Goal: Task Accomplishment & Management: Use online tool/utility

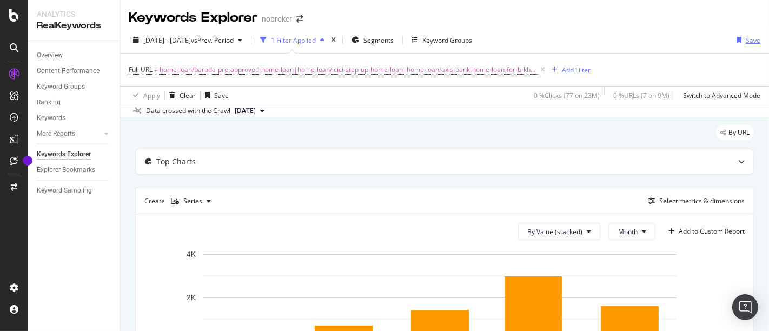
click at [745, 37] on div "Save" at bounding box center [752, 40] width 15 height 9
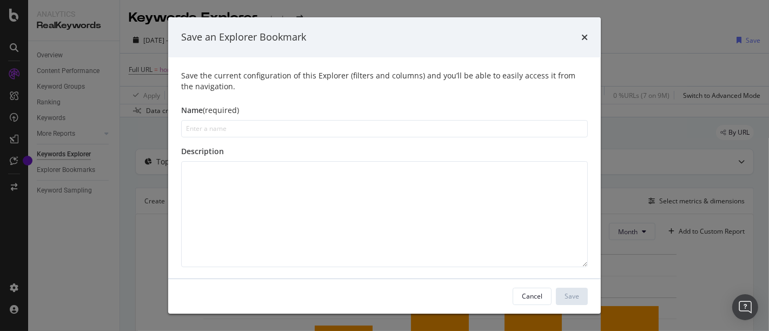
type input "1"
type input "Home loan (Regex Part 1)"
click at [563, 296] on button "Save" at bounding box center [572, 296] width 32 height 17
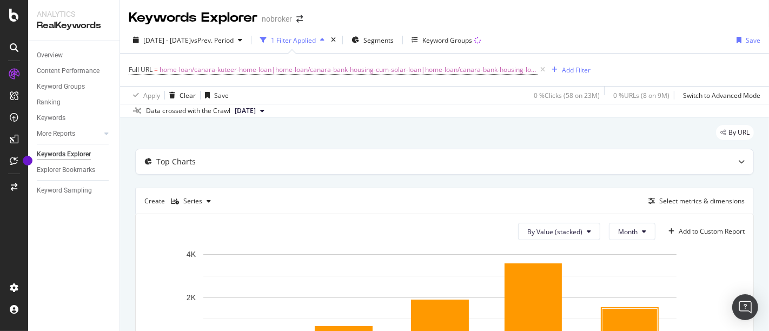
scroll to position [0, 42]
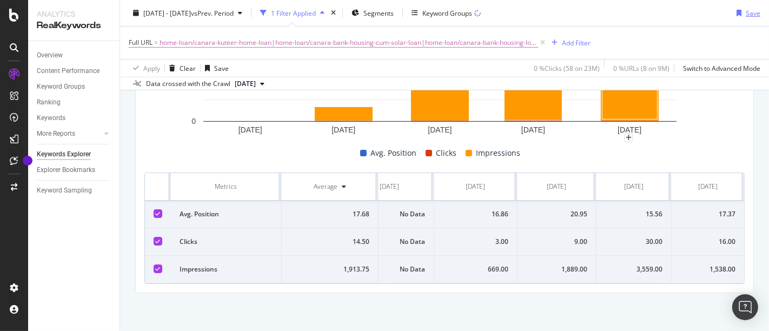
click at [745, 11] on div "Save" at bounding box center [752, 12] width 15 height 9
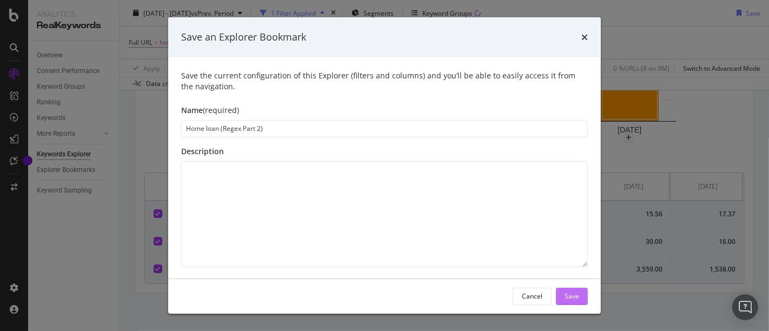
type input "Home loan (Regex Part 2)"
click at [574, 291] on div "Save" at bounding box center [571, 296] width 15 height 16
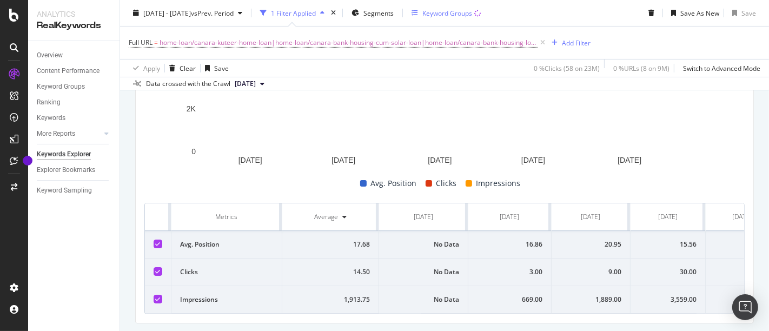
scroll to position [263, 0]
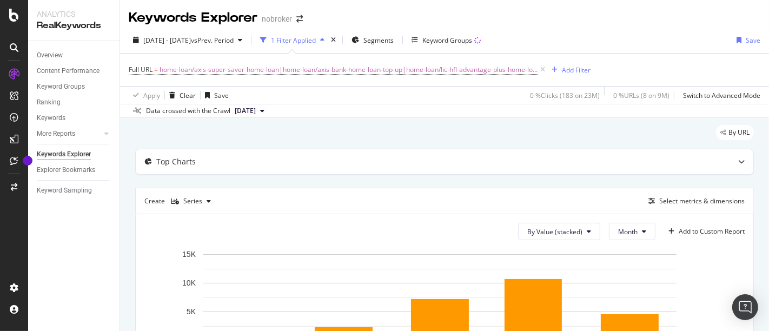
scroll to position [0, 42]
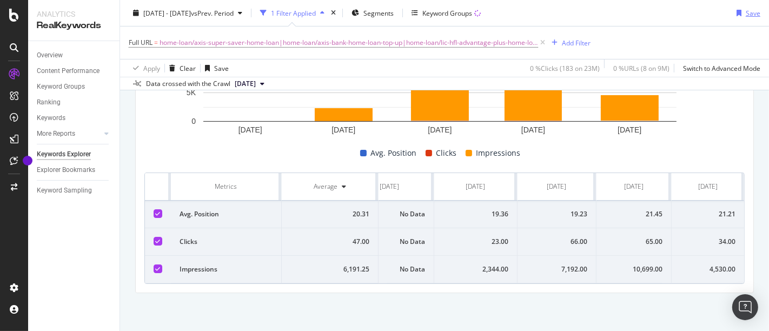
click at [745, 13] on div "Save" at bounding box center [752, 12] width 15 height 9
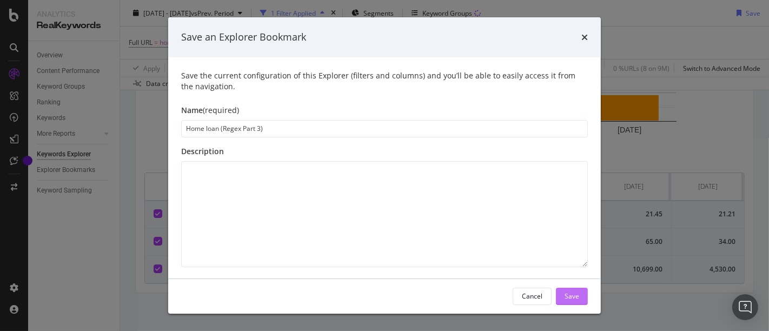
type input "Home loan (Regex Part 3)"
click at [575, 296] on div "Save" at bounding box center [571, 295] width 15 height 9
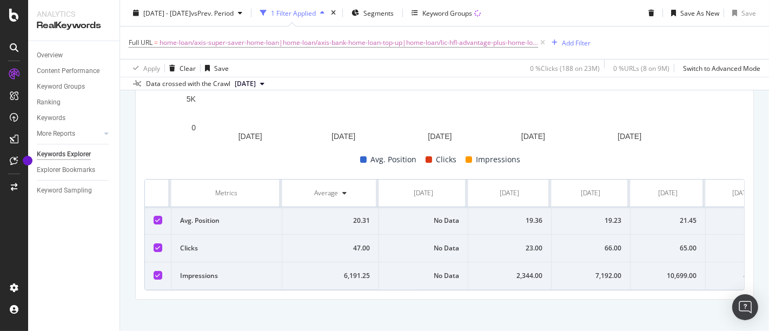
scroll to position [263, 0]
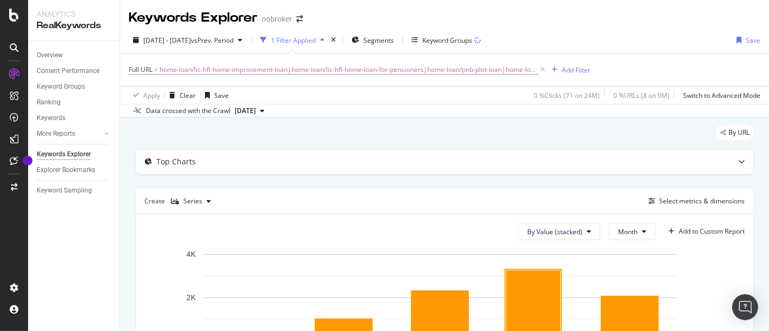
scroll to position [0, 42]
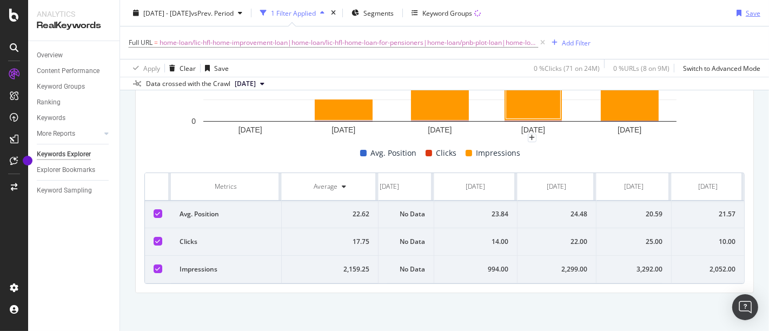
click at [748, 15] on div "Save" at bounding box center [752, 12] width 15 height 9
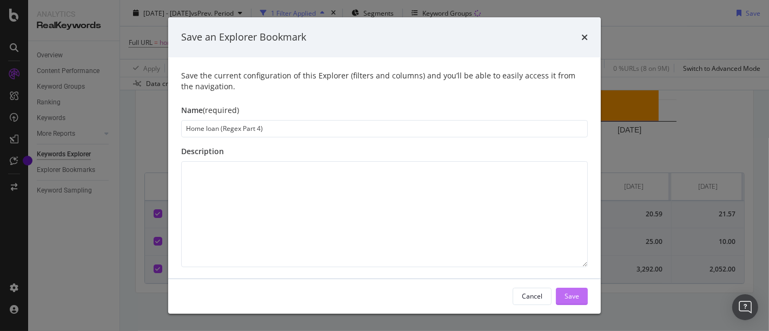
type input "Home loan (Regex Part 4)"
click at [571, 294] on div "Save" at bounding box center [571, 295] width 15 height 9
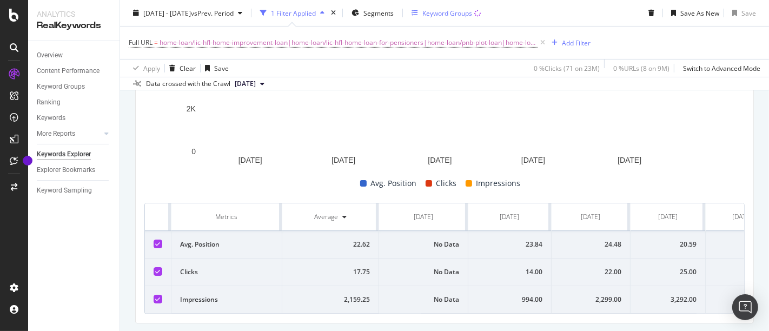
scroll to position [263, 0]
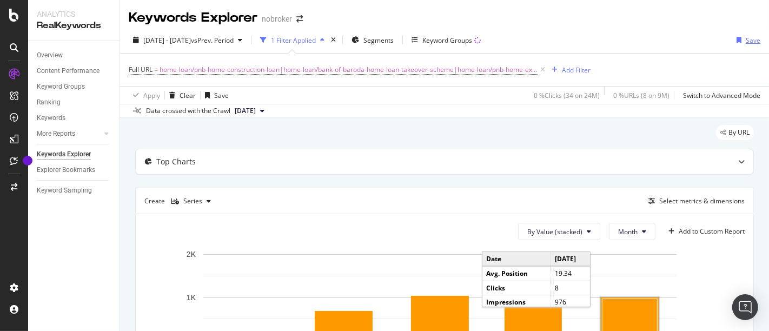
scroll to position [0, 42]
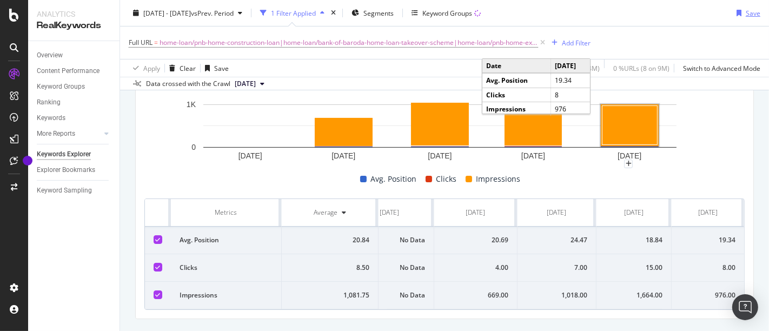
click at [745, 14] on div "Save" at bounding box center [752, 12] width 15 height 9
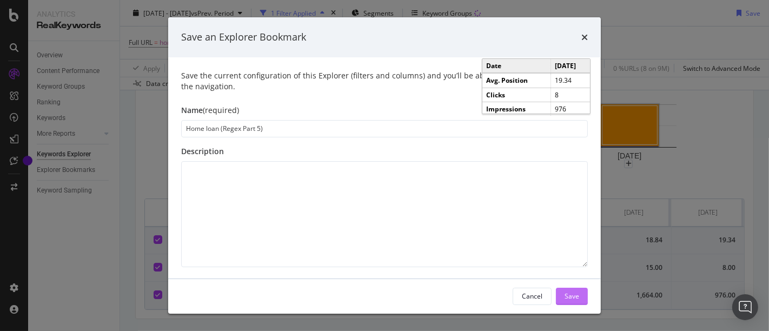
type input "Home loan (Regex Part 5)"
click at [578, 288] on div "Save" at bounding box center [571, 296] width 15 height 16
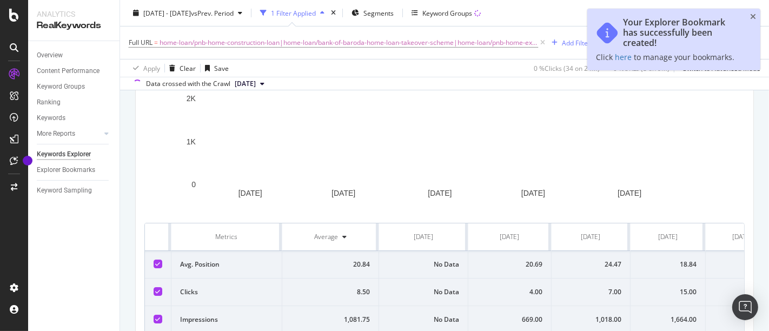
scroll to position [230, 0]
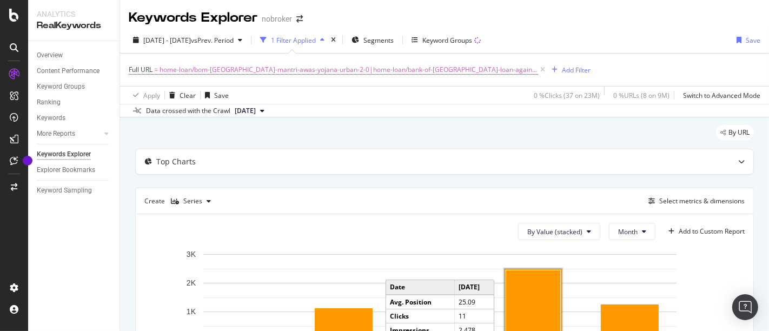
scroll to position [0, 42]
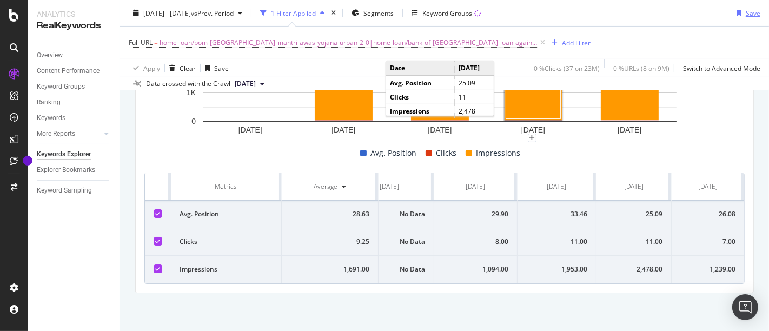
click at [745, 11] on div "Save" at bounding box center [752, 12] width 15 height 9
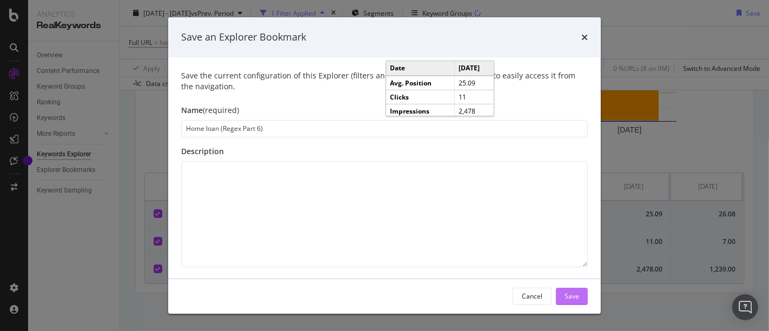
type input "Home loan (Regex Part 6)"
click at [572, 295] on div "Save" at bounding box center [571, 295] width 15 height 9
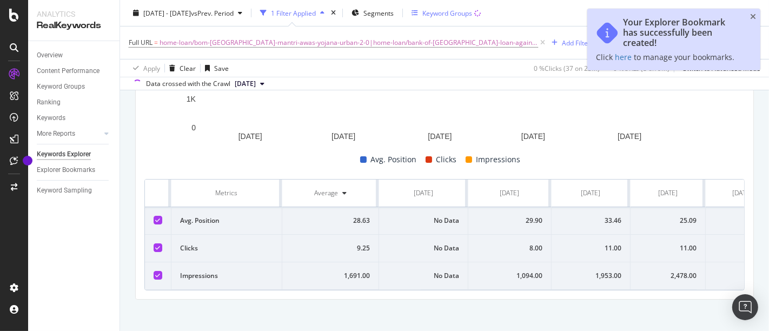
scroll to position [263, 0]
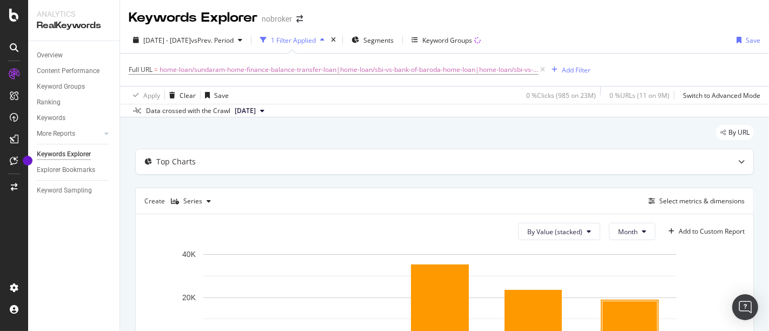
scroll to position [0, 42]
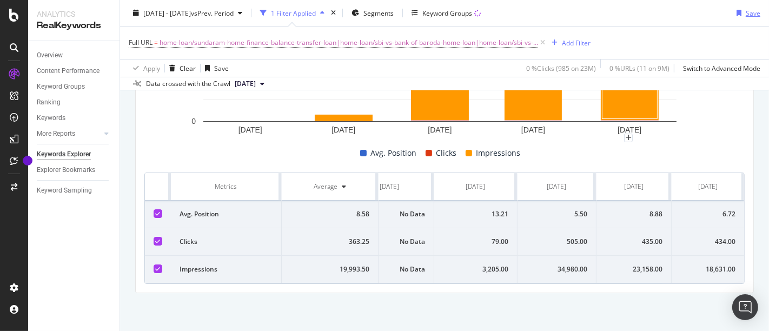
click at [745, 10] on div "Save" at bounding box center [752, 12] width 15 height 9
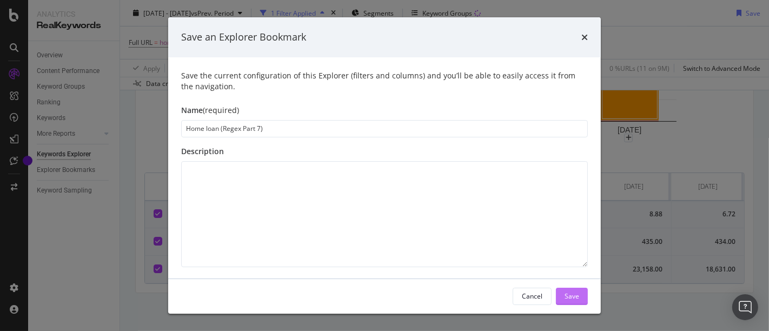
type input "Home loan (Regex Part 7)"
click at [577, 298] on div "Save" at bounding box center [571, 295] width 15 height 9
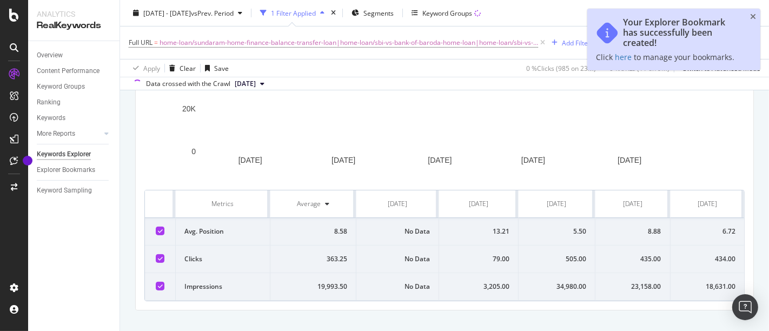
scroll to position [263, 0]
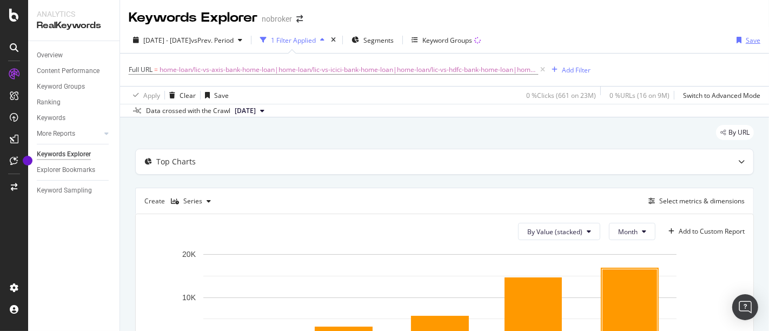
scroll to position [0, 42]
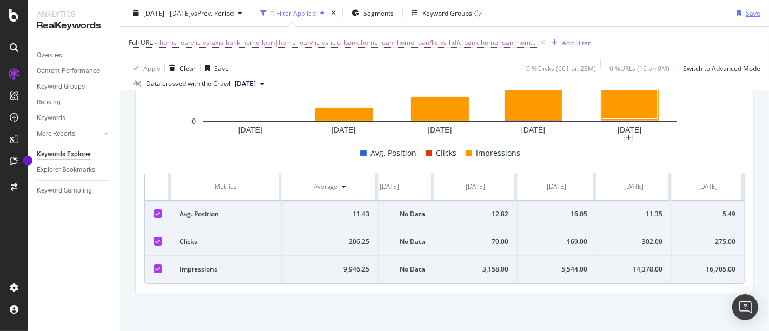
click at [745, 13] on div "Save" at bounding box center [752, 12] width 15 height 9
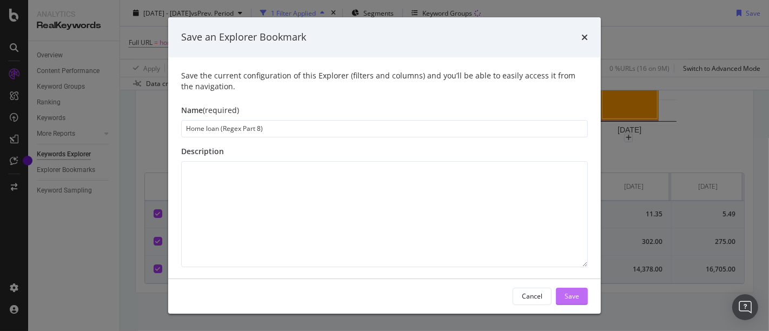
type input "Home loan (Regex Part 8)"
click at [570, 289] on div "Save" at bounding box center [571, 296] width 15 height 16
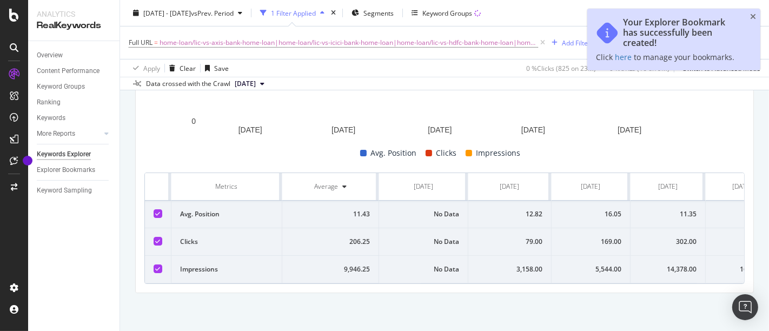
scroll to position [263, 0]
